Goal: Task Accomplishment & Management: Manage account settings

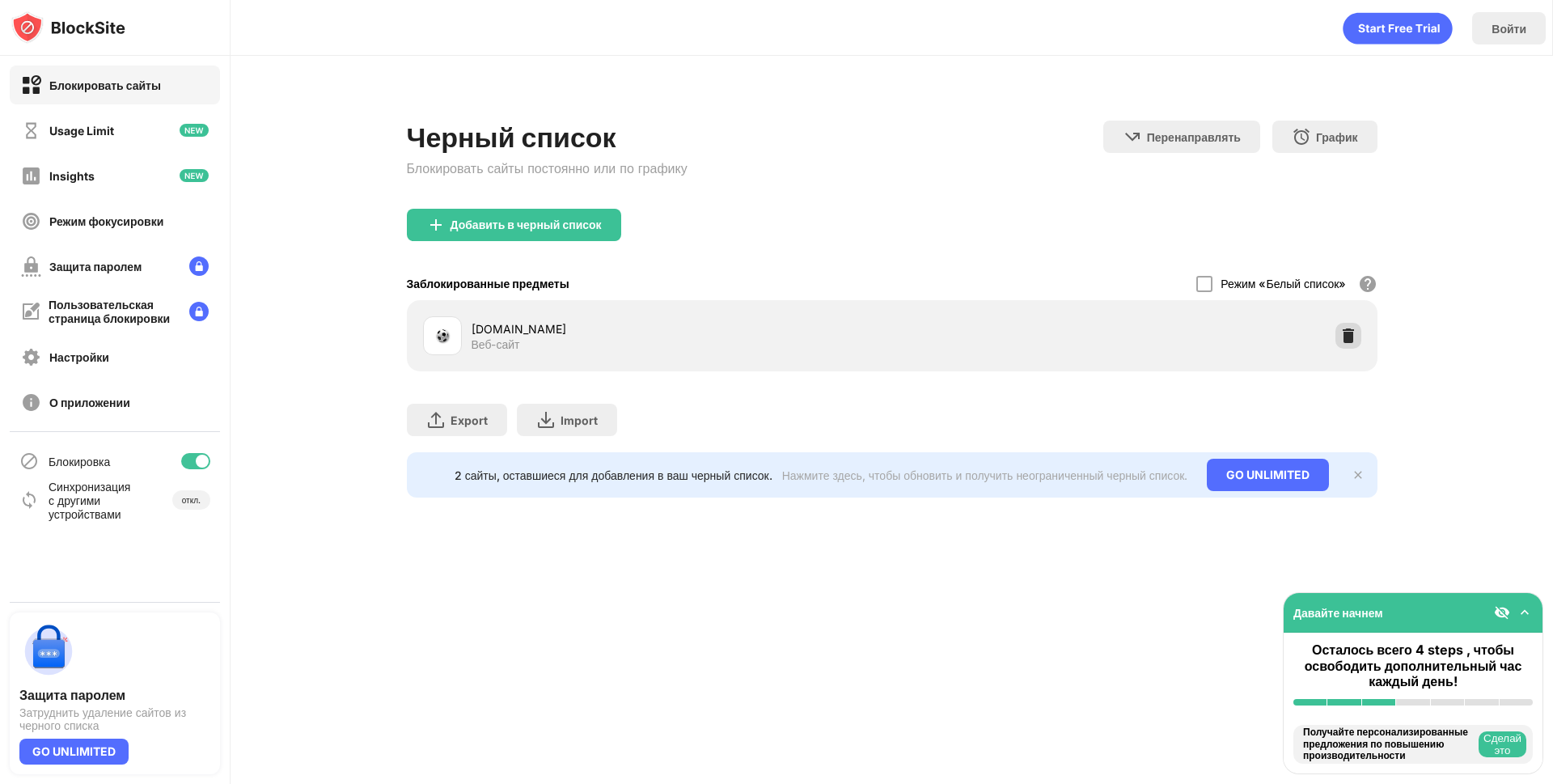
click at [1350, 336] on img at bounding box center [1348, 336] width 16 height 16
